Goal: Book appointment/travel/reservation

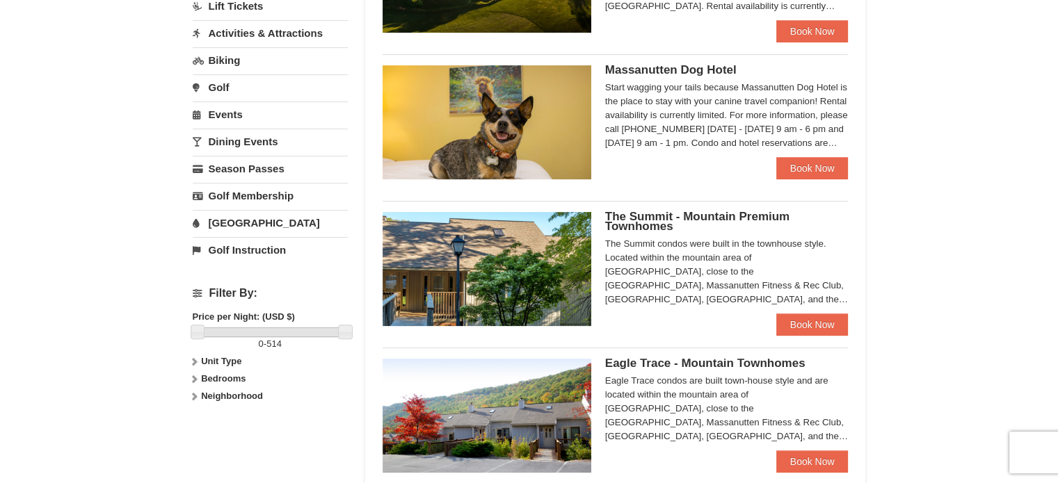
scroll to position [379, 0]
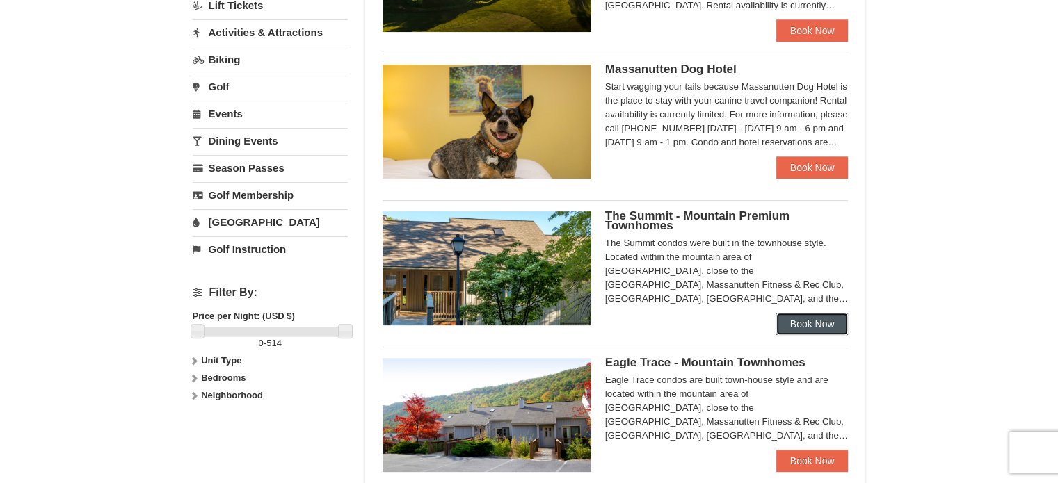
click at [815, 332] on link "Book Now" at bounding box center [812, 324] width 72 height 22
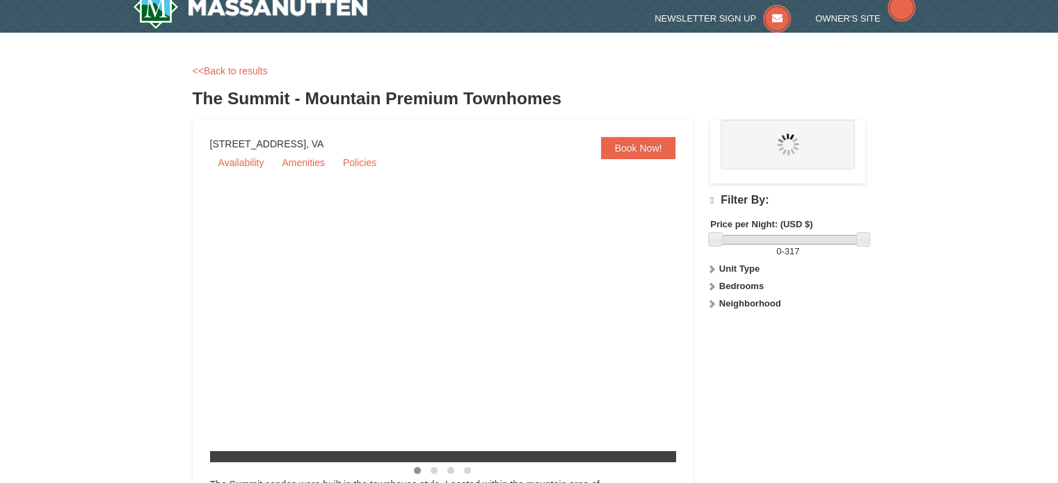
scroll to position [131, 0]
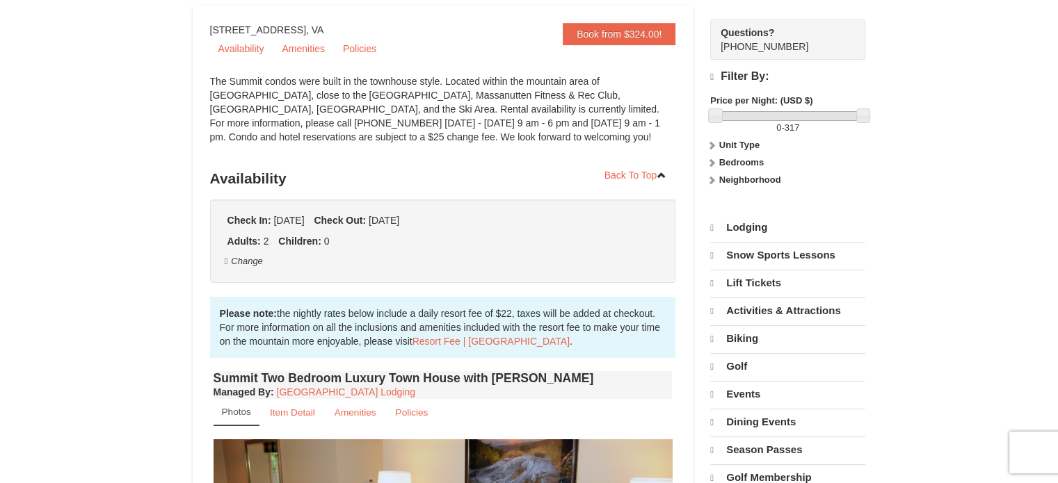
select select "10"
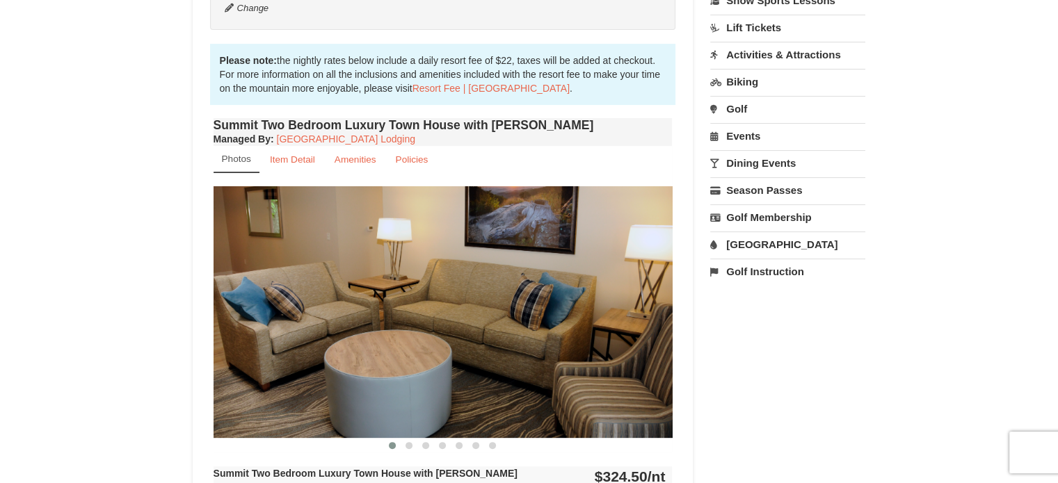
scroll to position [0, 0]
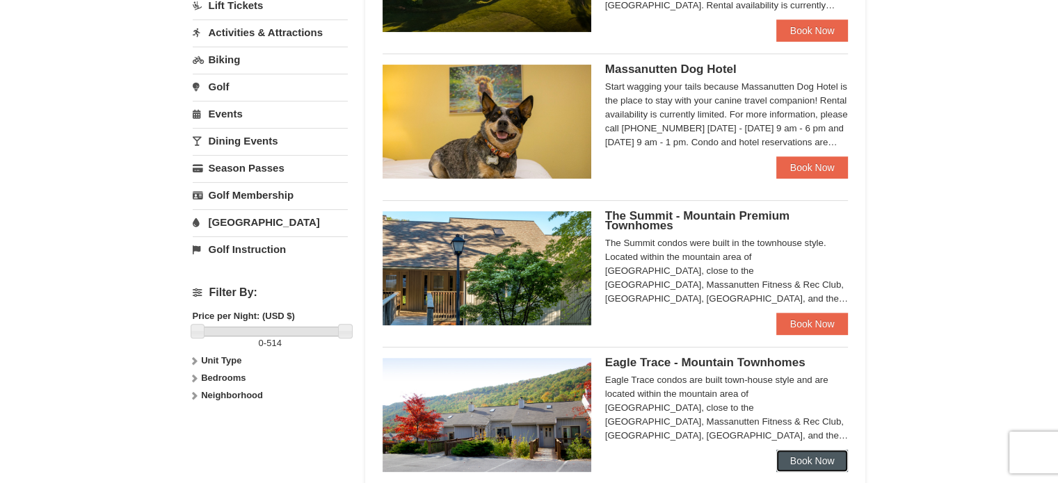
click at [816, 459] on link "Book Now" at bounding box center [812, 461] width 72 height 22
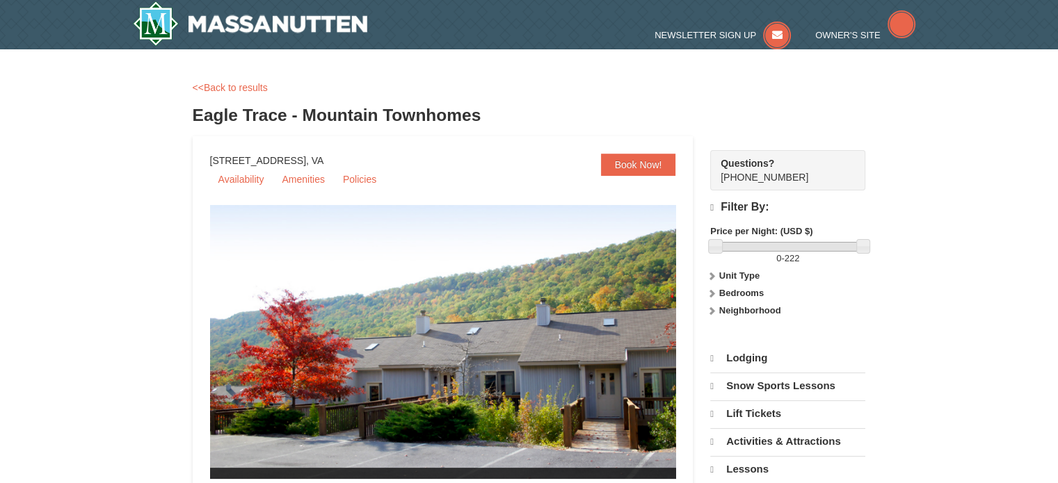
select select "10"
